Goal: Check status: Check status

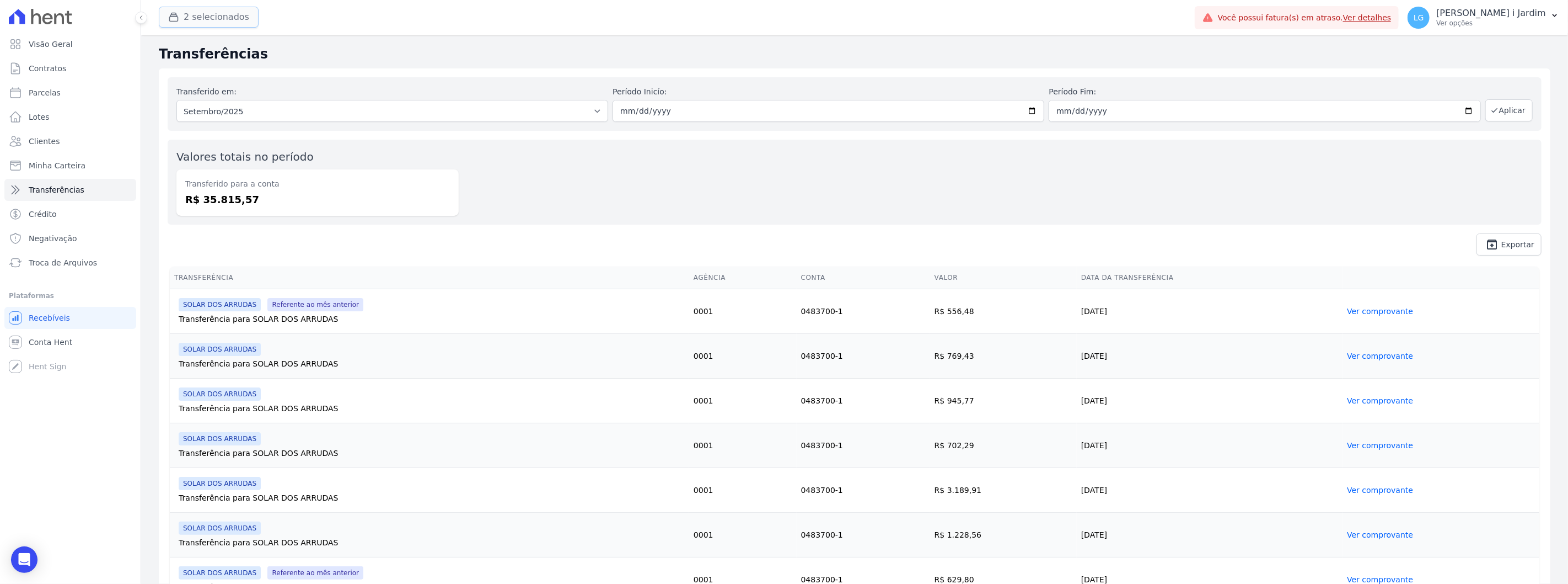
click at [227, 16] on button "2 selecionados" at bounding box center [208, 17] width 100 height 21
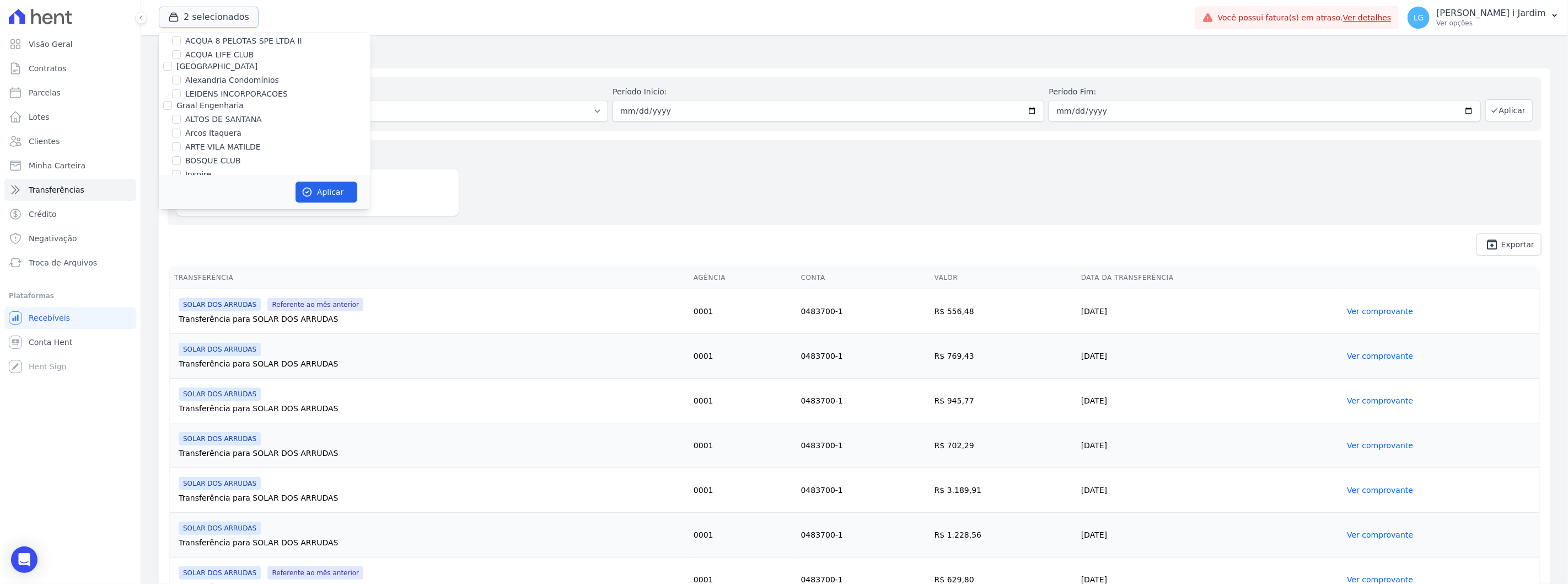
scroll to position [184, 0]
click at [216, 153] on label "SOLAR DOS ARRUDAS" at bounding box center [228, 156] width 86 height 11
click at [181, 153] on input "SOLAR DOS ARRUDAS" at bounding box center [176, 155] width 8 height 9
checkbox input "false"
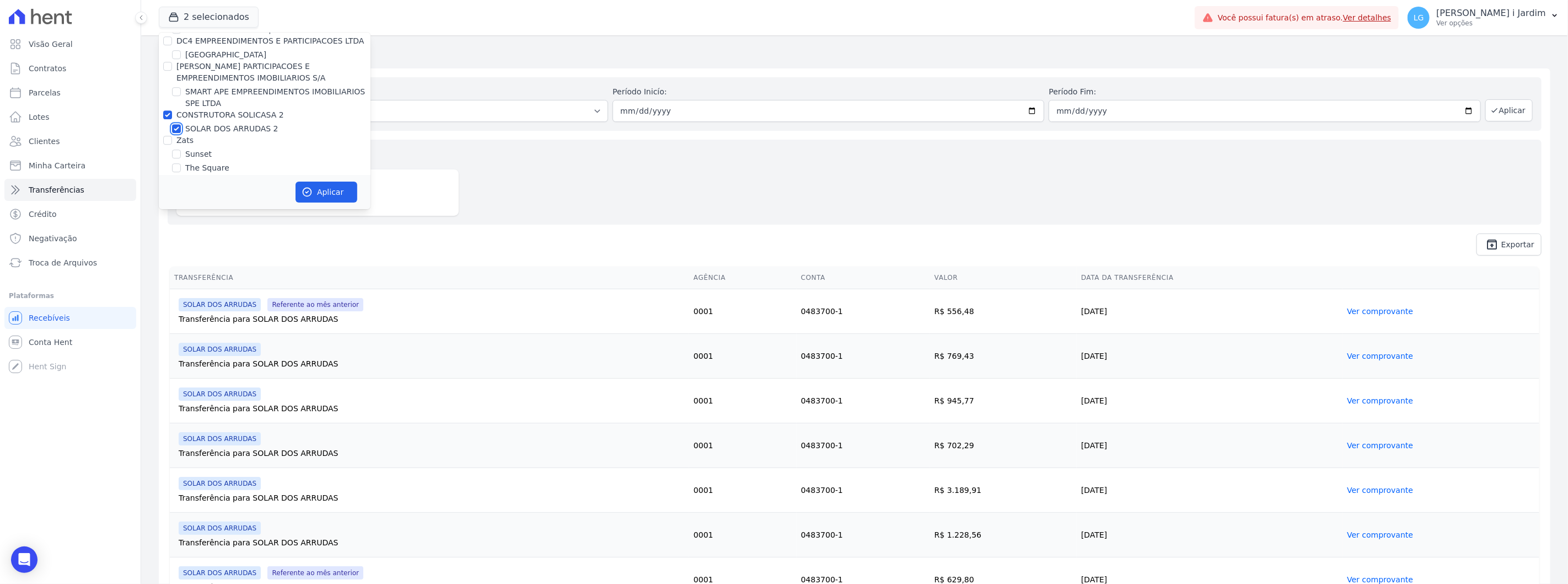
click at [179, 124] on input "SOLAR DOS ARRUDAS 2" at bounding box center [176, 128] width 8 height 9
checkbox input "false"
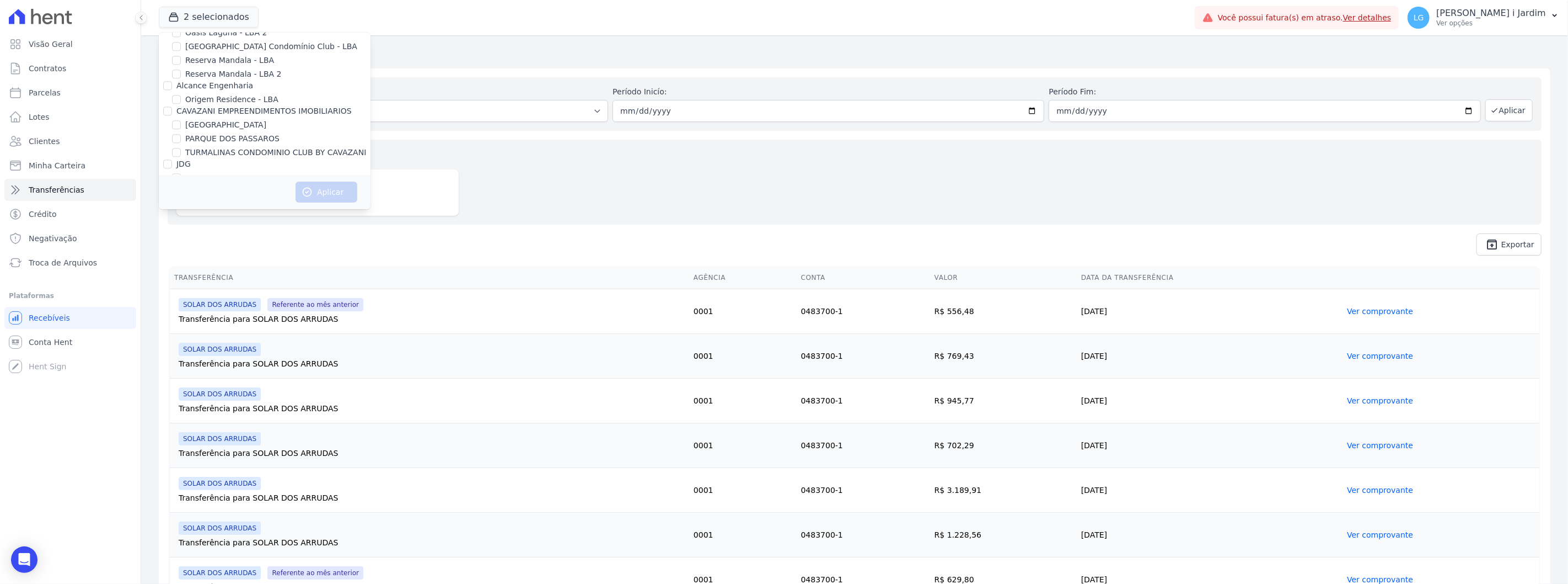
click at [200, 158] on div "JDG" at bounding box center [264, 164] width 212 height 11
click at [200, 172] on label "PARQUE DO CARMO JDG EMPREENDIMENTO IMOBILIARIO SPE LTDA" at bounding box center [278, 184] width 186 height 23
click at [181, 173] on input "PARQUE DO CARMO JDG EMPREENDIMENTO IMOBILIARIO SPE LTDA" at bounding box center [176, 177] width 8 height 9
checkbox input "true"
click at [353, 189] on button "Aplicar" at bounding box center [326, 192] width 62 height 21
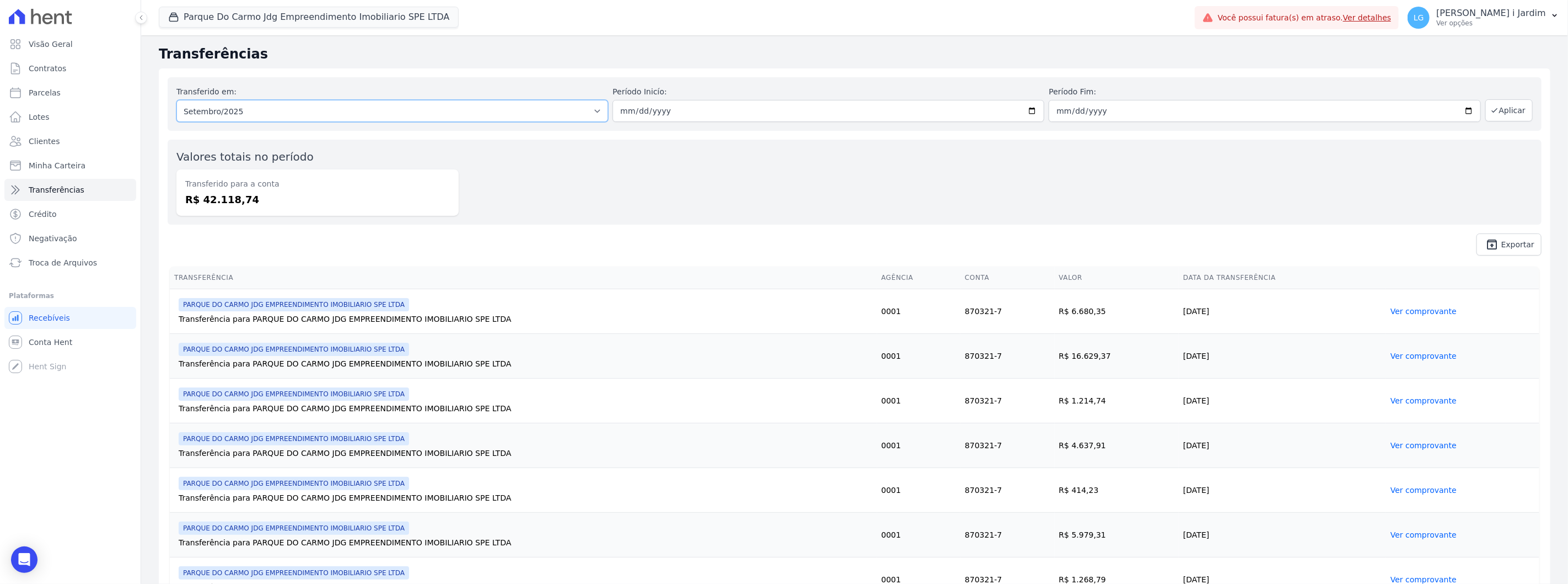
click at [467, 120] on select "Todos os meses Novembro/2024 Dezembro/2024 Janeiro/2025 Fevereiro/2025 Março/20…" at bounding box center [392, 111] width 432 height 22
click at [176, 100] on select "Todos os meses Novembro/2024 Dezembro/2024 Janeiro/2025 Fevereiro/2025 Março/20…" at bounding box center [392, 111] width 432 height 22
click at [471, 109] on select "Todos os meses Novembro/2024 Dezembro/2024 Janeiro/2025 Fevereiro/2025 Março/20…" at bounding box center [392, 111] width 432 height 22
select select "08/2025"
click at [176, 100] on select "Todos os meses Novembro/2024 Dezembro/2024 Janeiro/2025 Fevereiro/2025 Março/20…" at bounding box center [392, 111] width 432 height 22
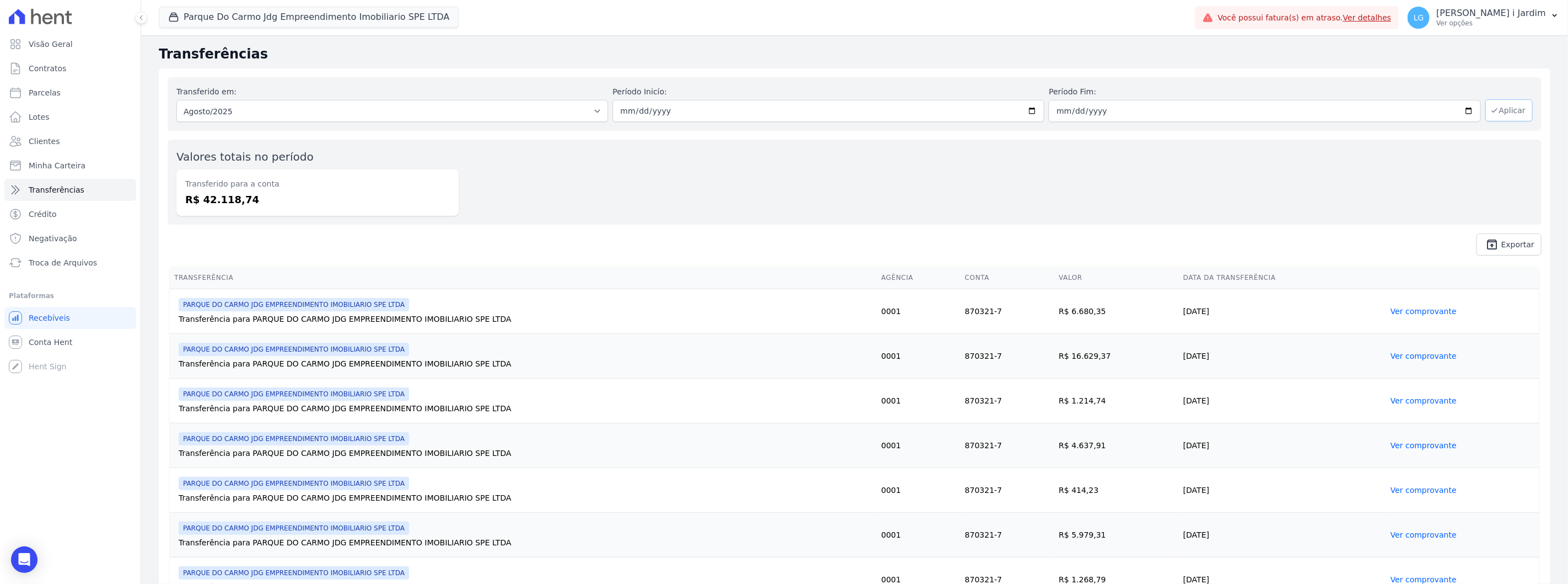
click at [941, 116] on button "Aplicar" at bounding box center [1509, 110] width 47 height 22
click at [812, 156] on div "Valores totais no período Transferido para a conta R$ 45.268,32" at bounding box center [855, 182] width 1374 height 85
click at [795, 176] on div "Valores totais no período Transferido para a conta R$ 45.268,32" at bounding box center [855, 182] width 1374 height 85
